Goal: Task Accomplishment & Management: Manage account settings

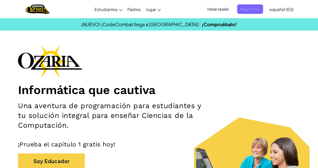
click at [256, 48] on div "Informática que cautiva Una aventura de programación para estudiantes y tu solu…" at bounding box center [159, 120] width 282 height 150
click at [222, 8] on span "Iniciar sesión" at bounding box center [218, 9] width 28 height 10
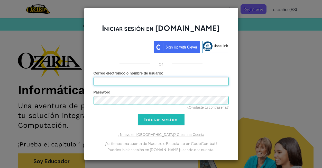
click at [145, 80] on input "Correo electrónico o nombre de usuario :" at bounding box center [160, 81] width 135 height 9
type input "[EMAIL_ADDRESS][DOMAIN_NAME]"
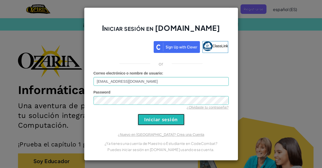
click at [151, 116] on input "Iniciar sesión" at bounding box center [161, 120] width 47 height 12
